Goal: Task Accomplishment & Management: Manage account settings

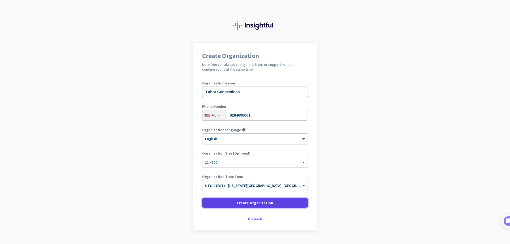
click at [243, 199] on span at bounding box center [255, 203] width 106 height 13
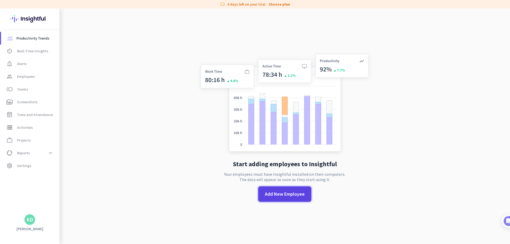
click at [288, 192] on span "Add New Employee" at bounding box center [285, 194] width 40 height 7
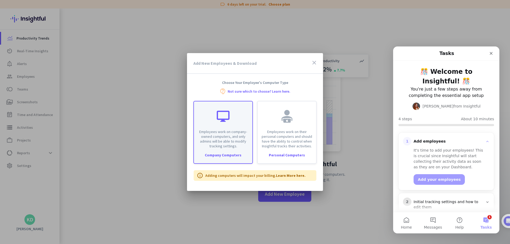
click at [229, 146] on p "Employees work on company-owned computers, and only admins will be able to modi…" at bounding box center [223, 138] width 52 height 19
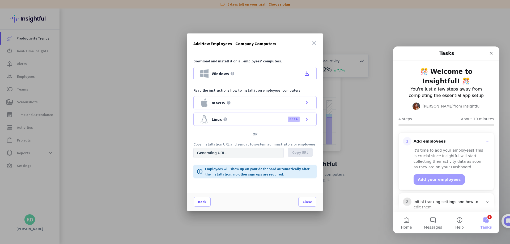
type input "https://app.insightful.io/#/installation/company?token=eyJhbGciOiJIUzI1NiIsInR5…"
click at [240, 75] on div "Windows help file_download" at bounding box center [254, 73] width 123 height 13
click at [262, 149] on input "https://app.insightful.io/#/installation/company?token=eyJhbGciOiJIUzI1NiIsInR5…" at bounding box center [238, 153] width 90 height 11
click at [290, 154] on span at bounding box center [300, 152] width 25 height 13
click at [315, 44] on icon "close" at bounding box center [314, 43] width 6 height 6
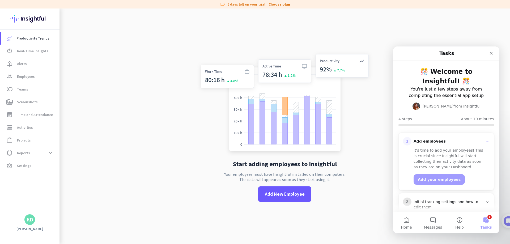
click at [298, 205] on div "Start adding employees to Insightful Your employees must have Insightful instal…" at bounding box center [285, 131] width 176 height 244
click at [292, 191] on span "Add New Employee" at bounding box center [285, 194] width 40 height 7
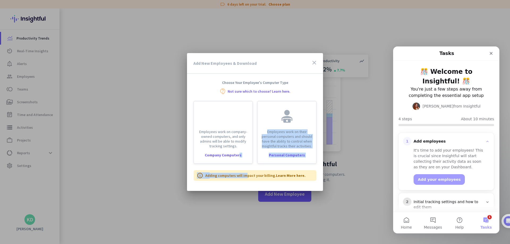
drag, startPoint x: 239, startPoint y: 155, endPoint x: 267, endPoint y: 177, distance: 35.4
click at [253, 178] on div "Add New Employees & Download close Choose Your Employee's Computer Type contact…" at bounding box center [255, 120] width 136 height 134
click at [242, 179] on div "info Adding computers will impact your billing. Learn More here." at bounding box center [255, 175] width 123 height 11
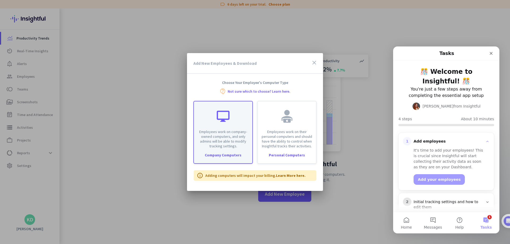
click at [232, 156] on div "Company Computers" at bounding box center [223, 155] width 58 height 4
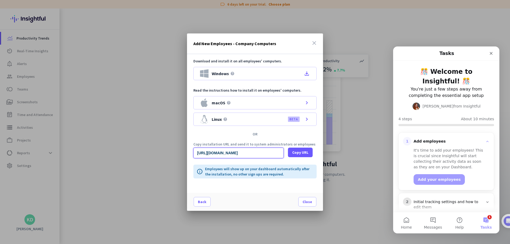
click at [250, 156] on input "https://app.insightful.io/#/installation/company?token=eyJhbGciOiJIUzI1NiIsInR5…" at bounding box center [238, 153] width 90 height 11
click at [295, 150] on span "Copy URL" at bounding box center [300, 152] width 16 height 5
click at [313, 41] on icon "close" at bounding box center [314, 43] width 6 height 6
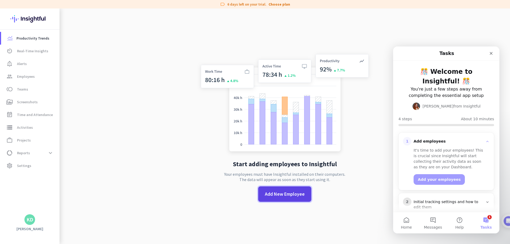
click at [287, 197] on span "Add New Employee" at bounding box center [285, 194] width 40 height 7
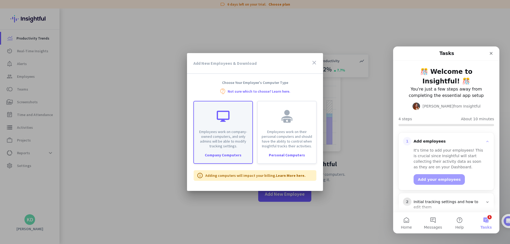
click at [236, 141] on p "Employees work on company-owned computers, and only admins will be able to modi…" at bounding box center [223, 138] width 52 height 19
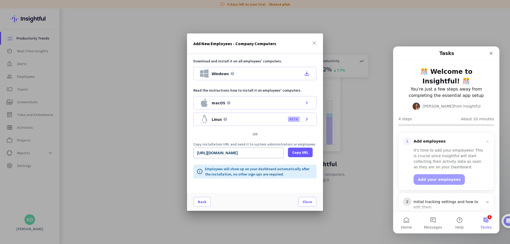
click at [242, 83] on div "Download and install it on all employees' computers. Windows help file_download…" at bounding box center [254, 91] width 123 height 67
click at [243, 78] on div "Windows help file_download" at bounding box center [254, 73] width 123 height 13
drag, startPoint x: 327, startPoint y: 3, endPoint x: 340, endPoint y: 18, distance: 18.9
click at [328, 4] on div at bounding box center [255, 122] width 510 height 244
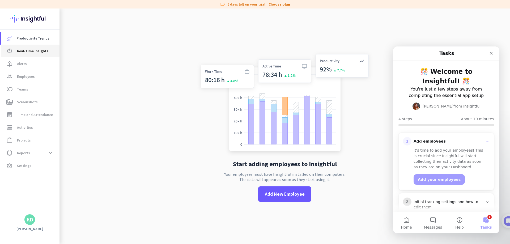
click at [35, 49] on span "Real-Time Insights" at bounding box center [32, 51] width 31 height 6
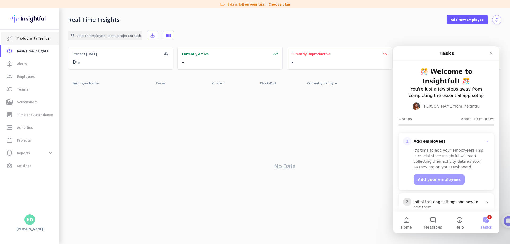
click at [34, 39] on span "Productivity Trends" at bounding box center [32, 38] width 33 height 6
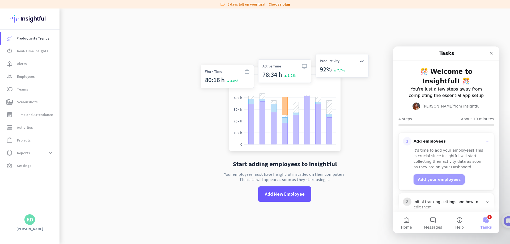
click at [428, 180] on button "Add your employees" at bounding box center [439, 179] width 51 height 11
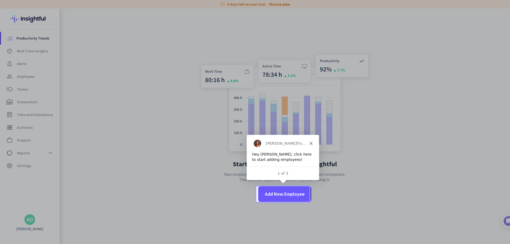
click at [317, 142] on div "Tamara from Insightful" at bounding box center [282, 143] width 72 height 17
click at [316, 142] on div "Tamara from Insightful" at bounding box center [282, 143] width 72 height 17
click at [304, 191] on span at bounding box center [284, 194] width 53 height 13
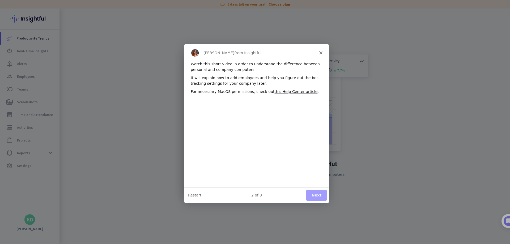
click at [194, 198] on div "2 of 3 Next Restart" at bounding box center [256, 194] width 145 height 15
click at [321, 55] on div "Tamara from Insightful" at bounding box center [256, 52] width 145 height 17
click at [321, 54] on icon "Close" at bounding box center [320, 52] width 3 height 3
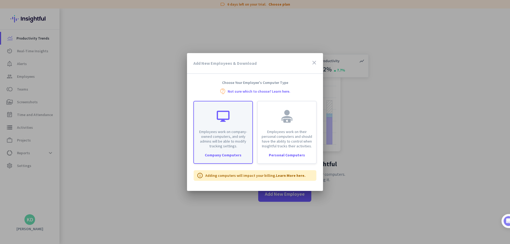
click at [232, 128] on div "Employees work on company-owned computers, and only admins will be able to modi…" at bounding box center [223, 125] width 58 height 47
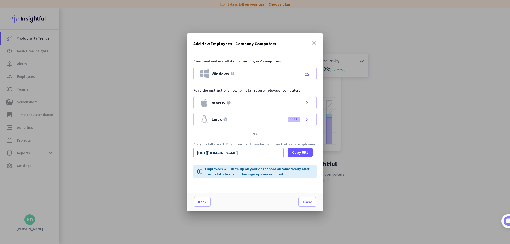
click at [369, 89] on div at bounding box center [255, 122] width 510 height 244
